Goal: Find specific page/section: Find specific page/section

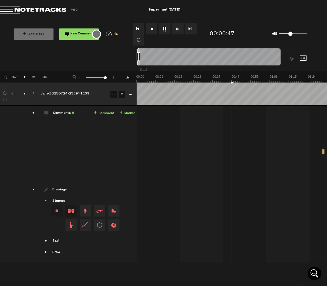
drag, startPoint x: 294, startPoint y: 34, endPoint x: 291, endPoint y: 34, distance: 2.9
click at [291, 34] on span at bounding box center [291, 34] width 4 height 4
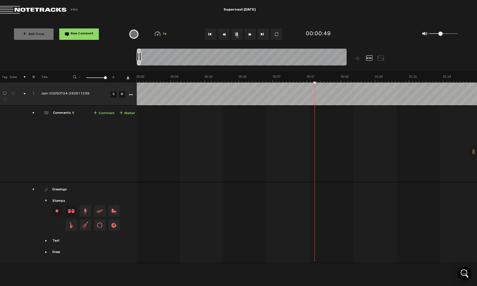
scroll to position [20, 0]
click at [33, 110] on div "comments" at bounding box center [31, 113] width 9 height 6
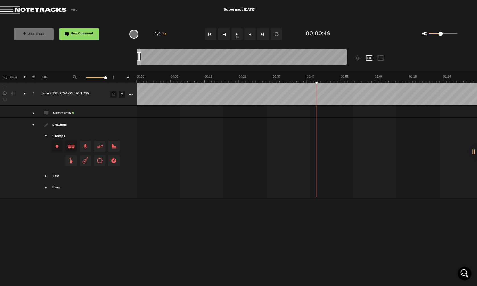
click at [33, 113] on div "comments" at bounding box center [31, 113] width 9 height 6
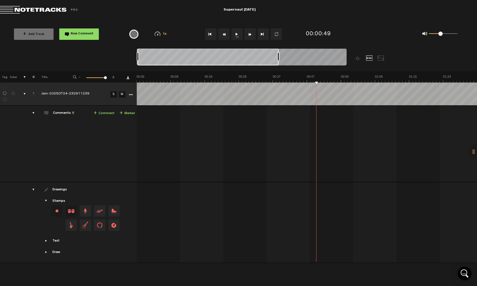
click at [299, 48] on div at bounding box center [242, 57] width 210 height 19
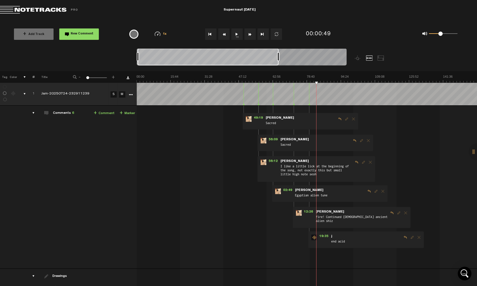
click at [11, 9] on span at bounding box center [40, 10] width 80 height 8
click at [64, 8] on span at bounding box center [40, 10] width 80 height 8
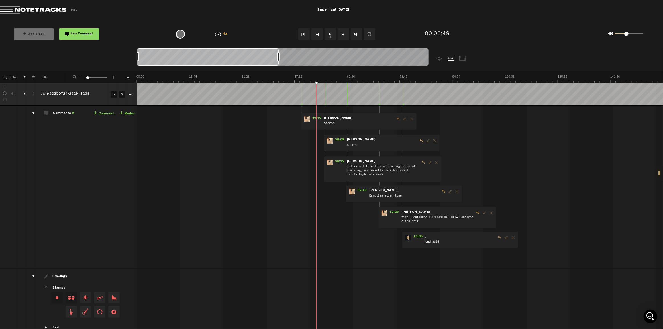
click at [12, 9] on span at bounding box center [40, 10] width 80 height 8
click at [11, 9] on span at bounding box center [40, 10] width 80 height 8
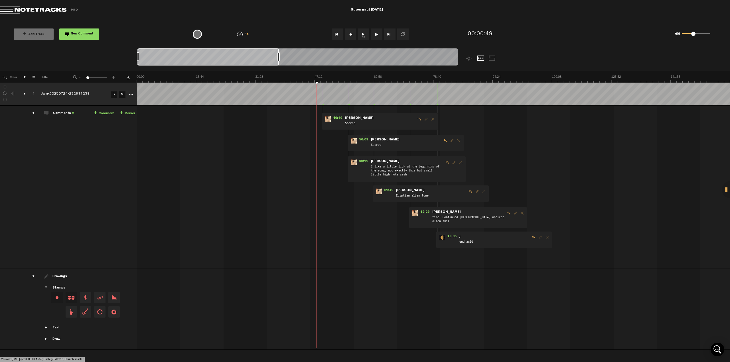
drag, startPoint x: 12, startPoint y: 9, endPoint x: 17, endPoint y: 14, distance: 6.9
click at [16, 14] on md-toolbar "Exit Project Supernaut [DATE]" at bounding box center [365, 10] width 730 height 20
drag, startPoint x: 51, startPoint y: 8, endPoint x: 75, endPoint y: 6, distance: 24.3
click at [52, 8] on span at bounding box center [40, 10] width 80 height 8
click at [75, 7] on span at bounding box center [40, 10] width 80 height 8
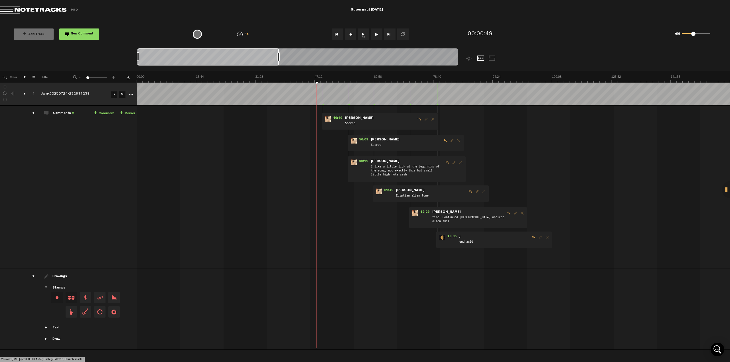
click at [72, 8] on span at bounding box center [40, 10] width 80 height 8
click at [13, 11] on span at bounding box center [40, 10] width 80 height 8
drag, startPoint x: 2, startPoint y: 5, endPoint x: 47, endPoint y: 11, distance: 45.1
click at [2, 6] on md-toolbar "Exit Project Supernaut [DATE]" at bounding box center [365, 10] width 730 height 20
click at [67, 9] on span at bounding box center [40, 10] width 80 height 8
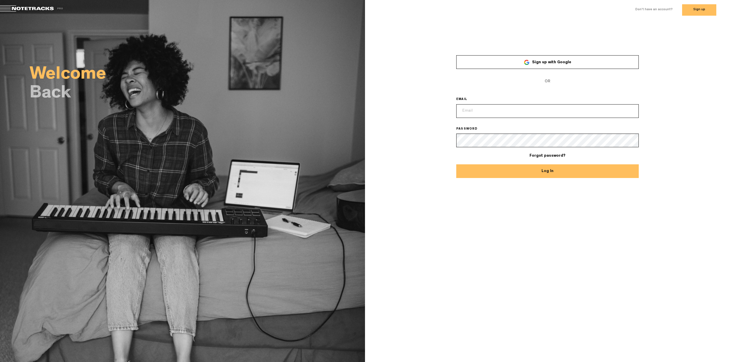
click at [510, 110] on input "email" at bounding box center [547, 111] width 182 height 14
click at [0, 5] on com-1password-button at bounding box center [0, 3] width 0 height 4
type input "anderson.joshua91@gmail.com"
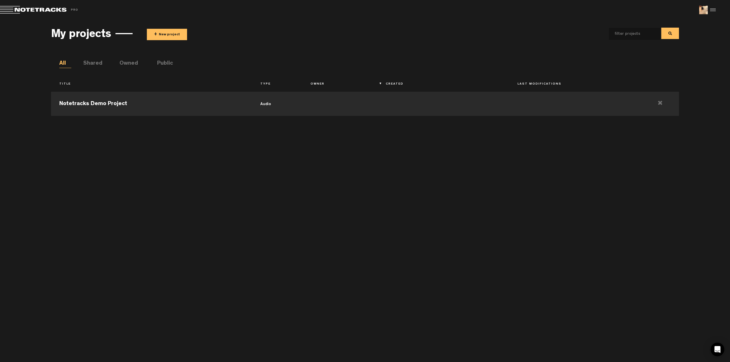
click at [95, 63] on li "Shared" at bounding box center [89, 64] width 12 height 9
click at [164, 61] on li "Public" at bounding box center [163, 64] width 12 height 9
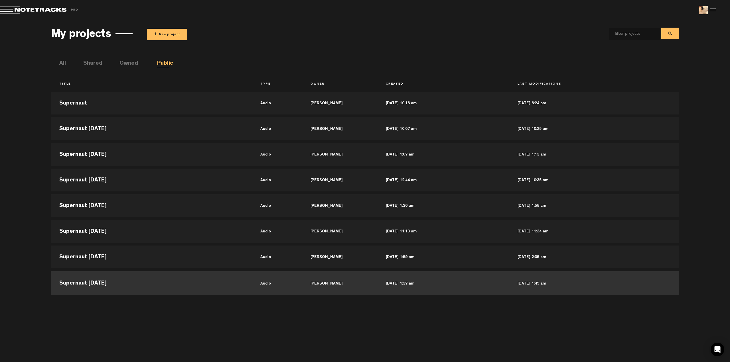
click at [106, 281] on td "Supernaut 8/14/25" at bounding box center [151, 283] width 201 height 26
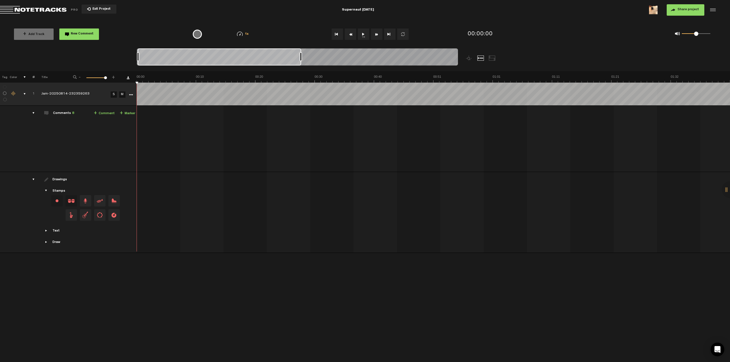
drag, startPoint x: 142, startPoint y: 56, endPoint x: 307, endPoint y: 54, distance: 165.3
click at [302, 54] on div at bounding box center [301, 56] width 2 height 9
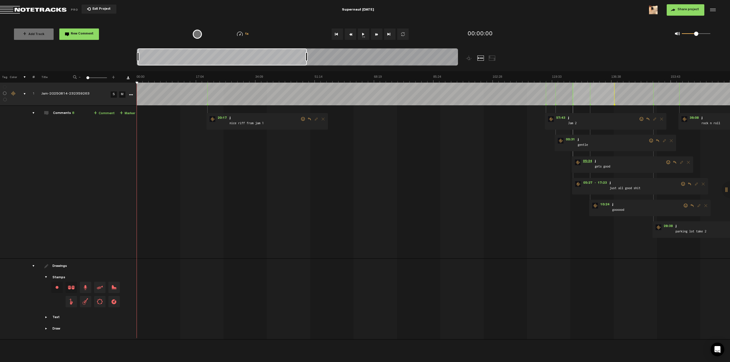
click at [589, 162] on span "05:24" at bounding box center [587, 163] width 14 height 6
drag, startPoint x: 695, startPoint y: 33, endPoint x: 710, endPoint y: 38, distance: 15.6
click at [710, 35] on div "0 1 1" at bounding box center [692, 34] width 47 height 8
